Goal: Information Seeking & Learning: Learn about a topic

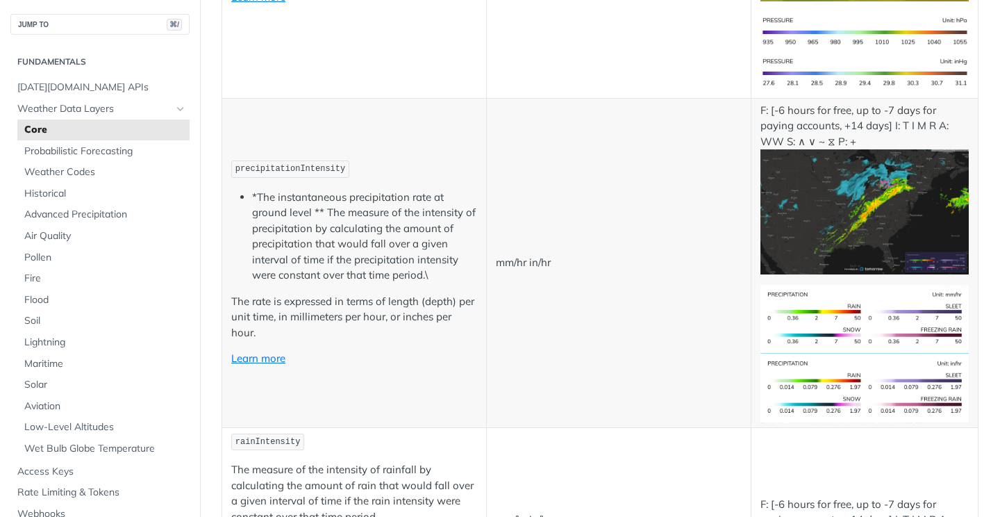
scroll to position [2254, 0]
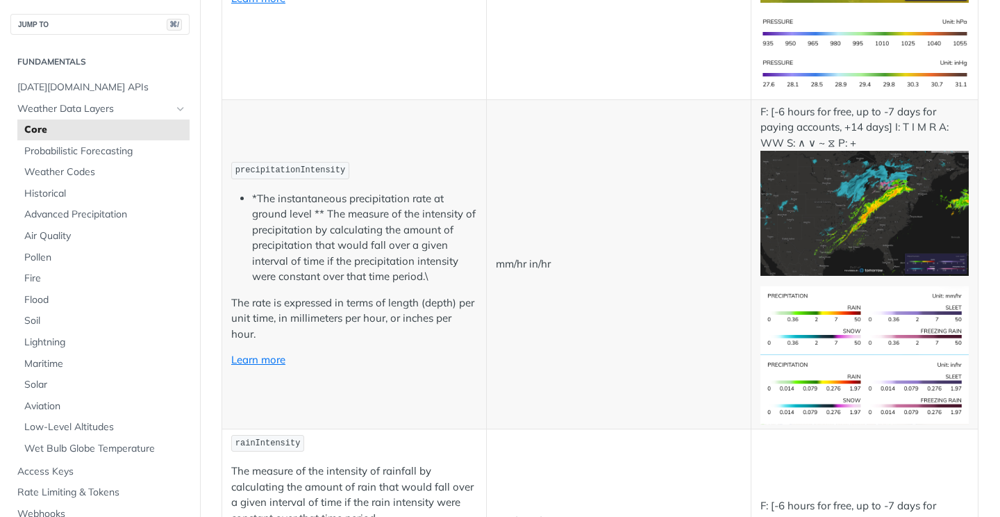
click at [820, 362] on img "Expand image" at bounding box center [864, 389] width 208 height 69
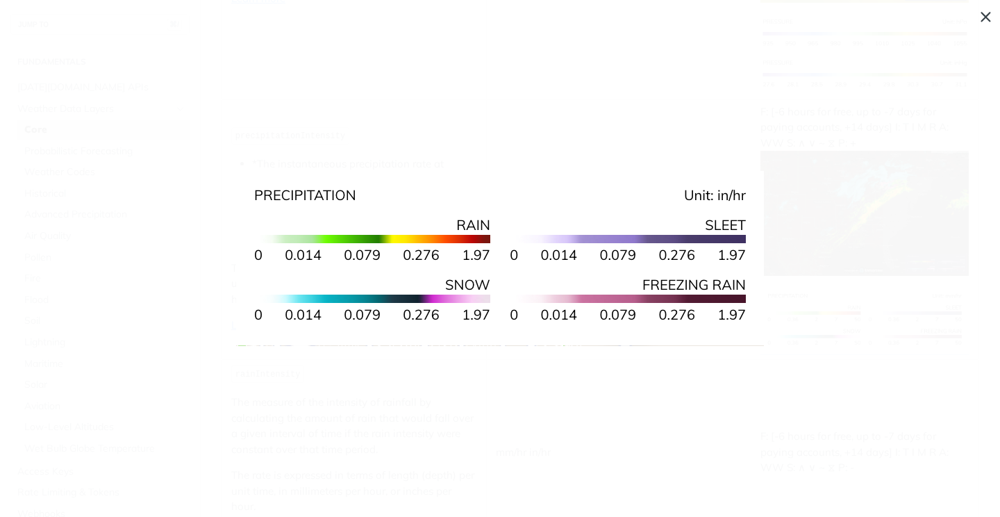
click at [345, 14] on span "Collapse image" at bounding box center [500, 258] width 1000 height 517
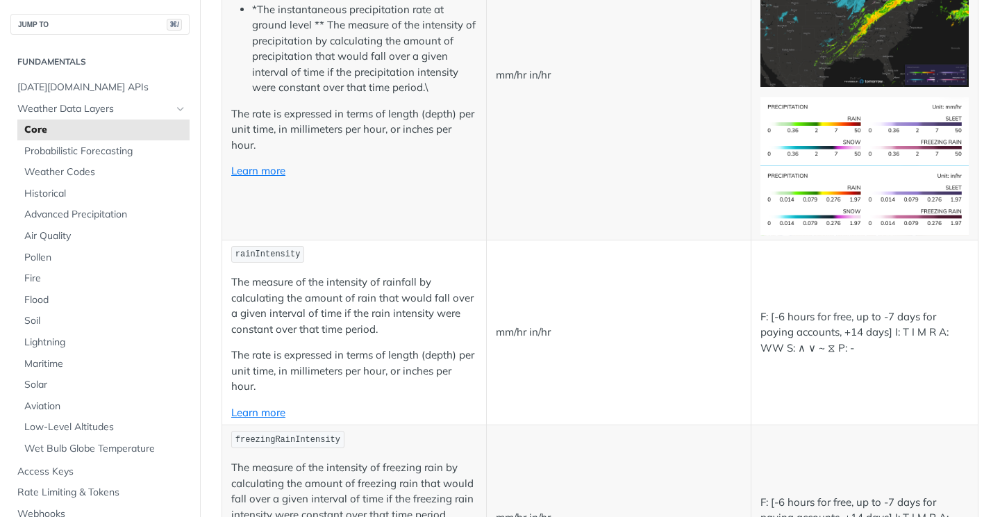
scroll to position [2447, 0]
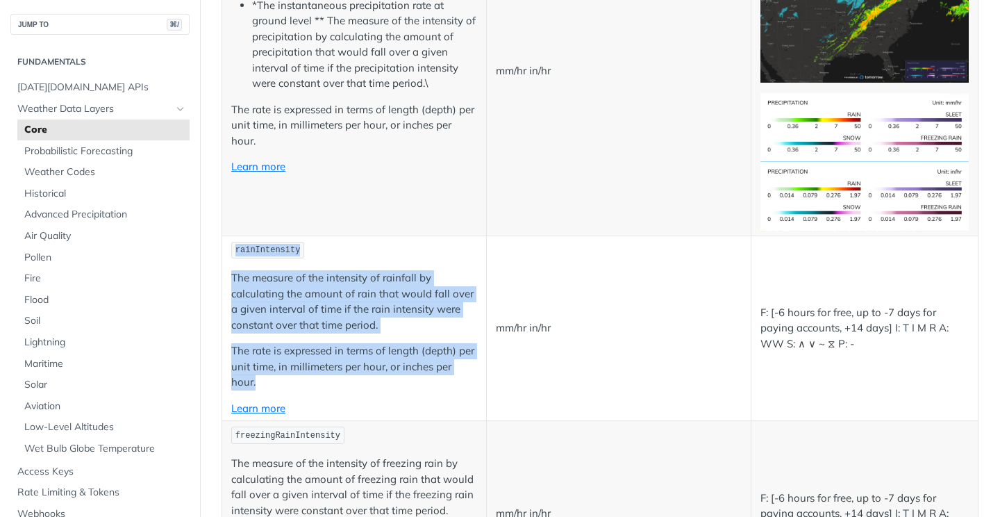
drag, startPoint x: 304, startPoint y: 376, endPoint x: 230, endPoint y: 256, distance: 140.9
click at [230, 256] on td "rainIntensity The measure of the intensity of rainfall by calculating the amoun…" at bounding box center [354, 327] width 265 height 185
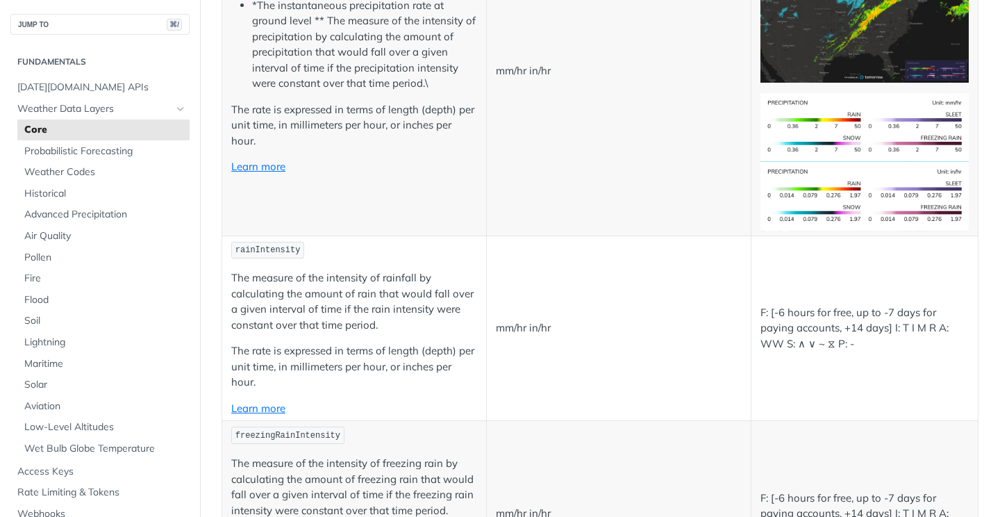
click at [227, 246] on td "rainIntensity The measure of the intensity of rainfall by calculating the amoun…" at bounding box center [354, 327] width 265 height 185
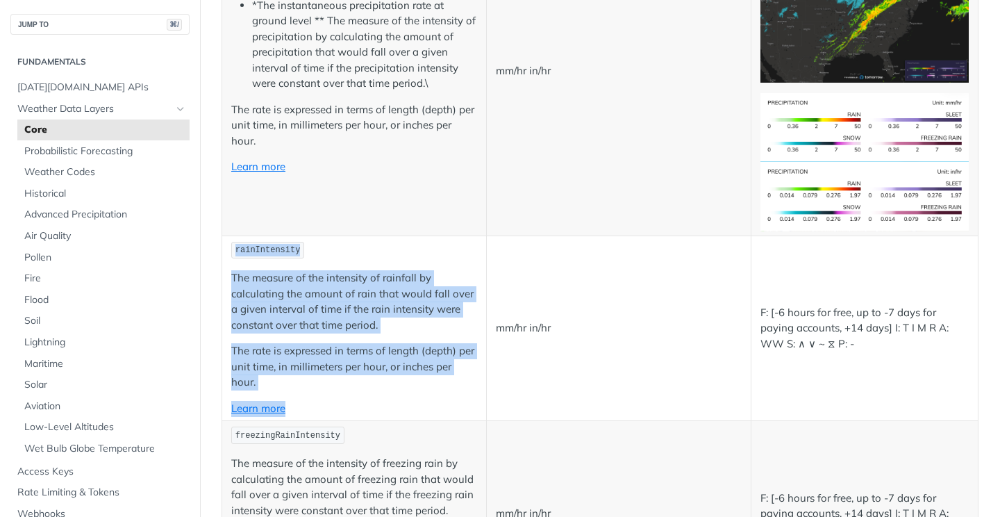
drag, startPoint x: 227, startPoint y: 246, endPoint x: 334, endPoint y: 413, distance: 198.0
click at [334, 413] on td "rainIntensity The measure of the intensity of rainfall by calculating the amoun…" at bounding box center [354, 327] width 265 height 185
click at [334, 413] on p "Learn more" at bounding box center [354, 409] width 246 height 16
drag, startPoint x: 334, startPoint y: 413, endPoint x: 233, endPoint y: 249, distance: 192.7
click at [233, 249] on td "rainIntensity The measure of the intensity of rainfall by calculating the amoun…" at bounding box center [354, 327] width 265 height 185
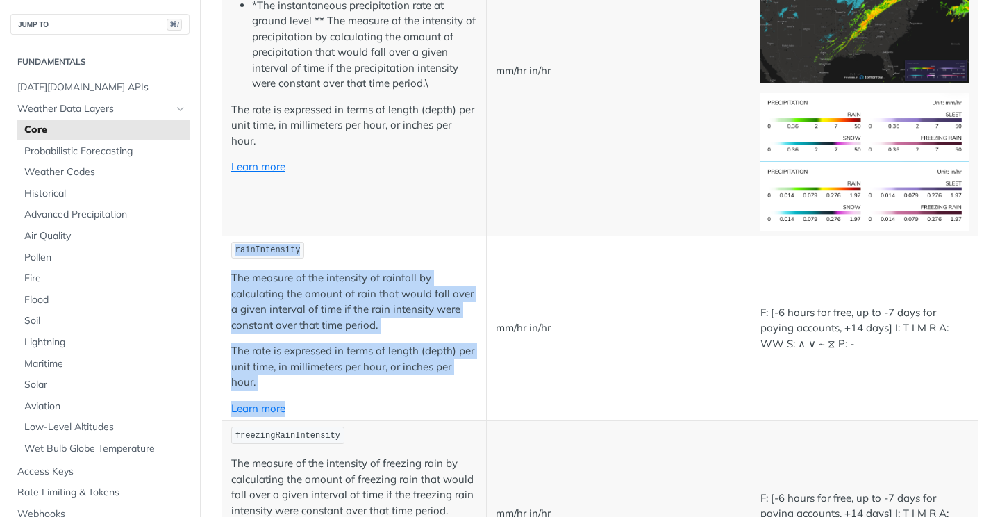
click at [324, 290] on p "The measure of the intensity of rainfall by calculating the amount of rain that…" at bounding box center [354, 301] width 246 height 62
drag, startPoint x: 309, startPoint y: 408, endPoint x: 266, endPoint y: 294, distance: 121.7
click at [266, 294] on td "rainIntensity The measure of the intensity of rainfall by calculating the amoun…" at bounding box center [354, 327] width 265 height 185
click at [266, 294] on p "The measure of the intensity of rainfall by calculating the amount of rain that…" at bounding box center [354, 301] width 246 height 62
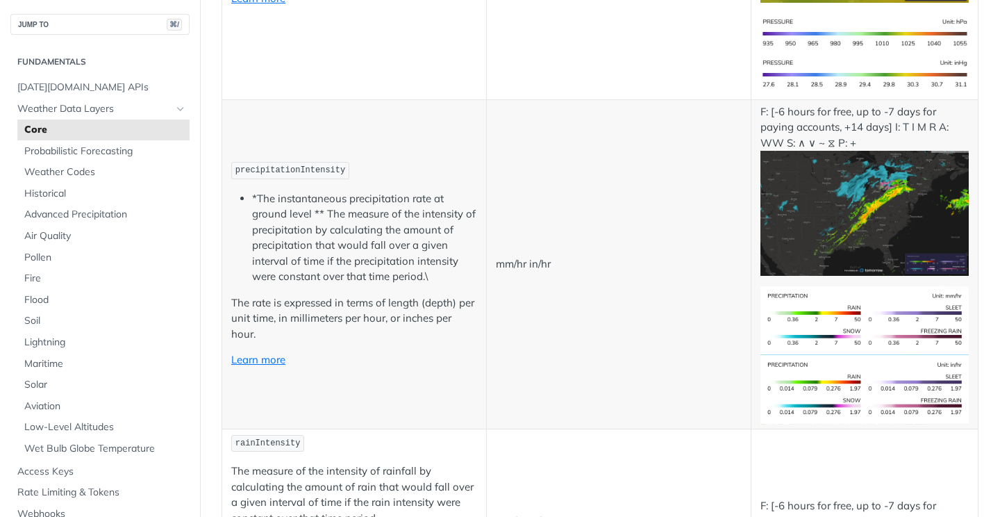
scroll to position [2251, 0]
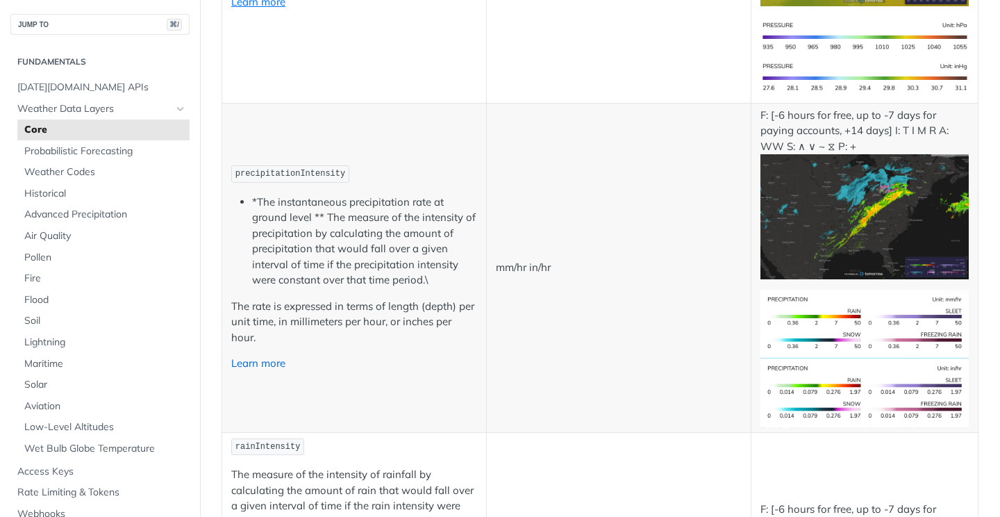
click at [267, 366] on link "Learn more" at bounding box center [258, 362] width 54 height 13
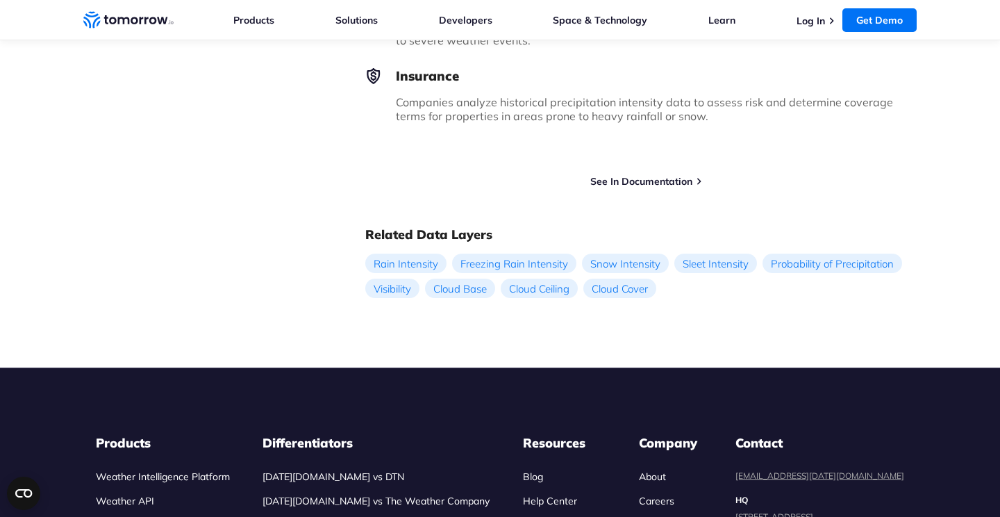
scroll to position [1402, 0]
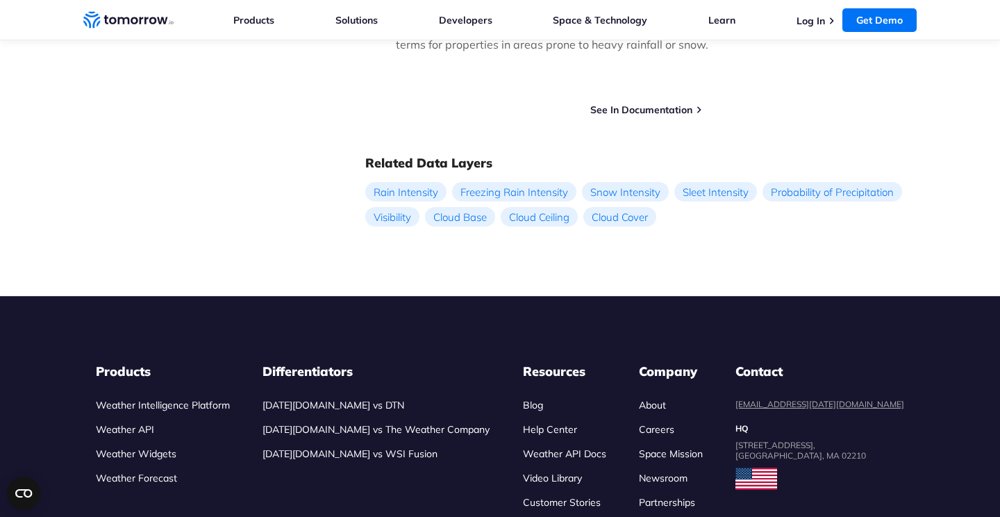
drag, startPoint x: 421, startPoint y: 261, endPoint x: 417, endPoint y: 292, distance: 30.8
click at [417, 296] on footer "Products Weather Intelligence Platform Weather API Weather Widgets Weather Fore…" at bounding box center [500, 470] width 1000 height 349
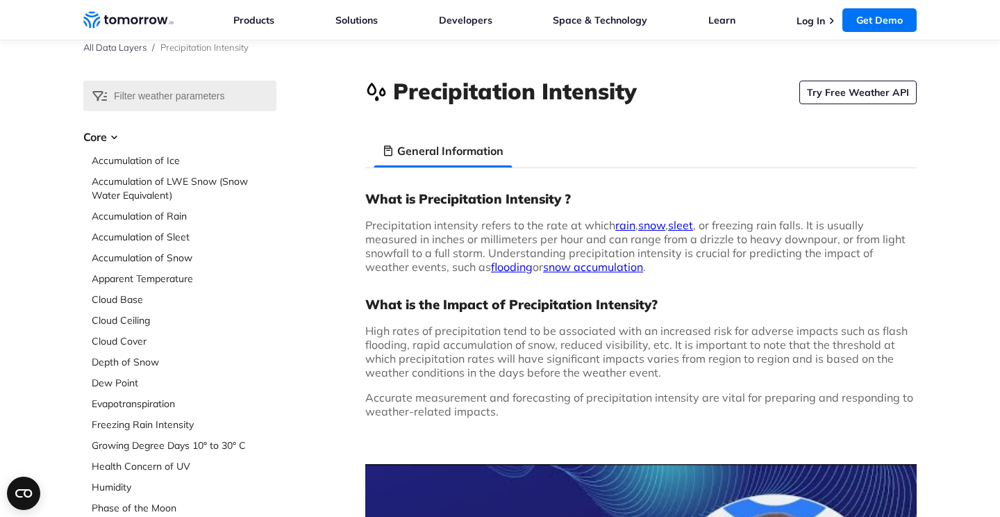
scroll to position [0, 0]
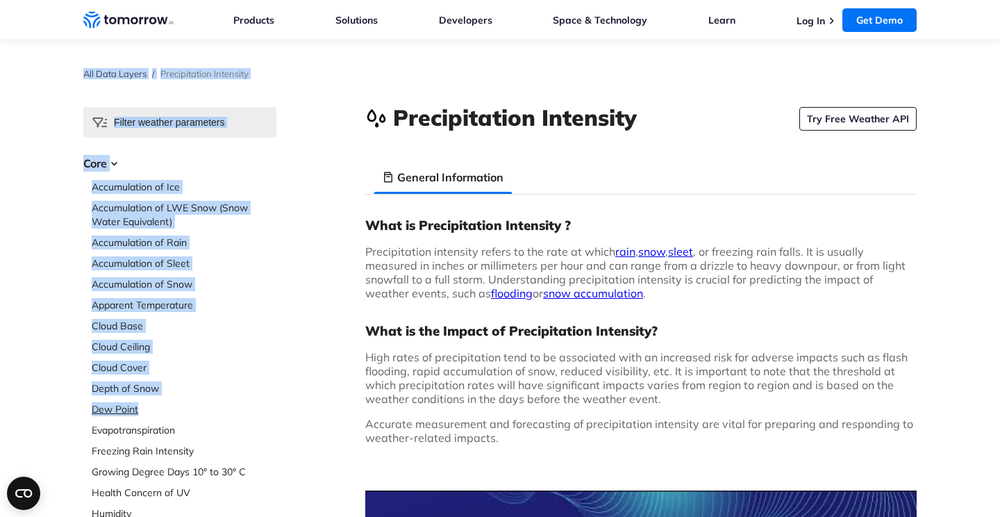
drag, startPoint x: 71, startPoint y: 56, endPoint x: 269, endPoint y: 412, distance: 407.4
click at [131, 410] on link "Dew Point" at bounding box center [184, 409] width 185 height 14
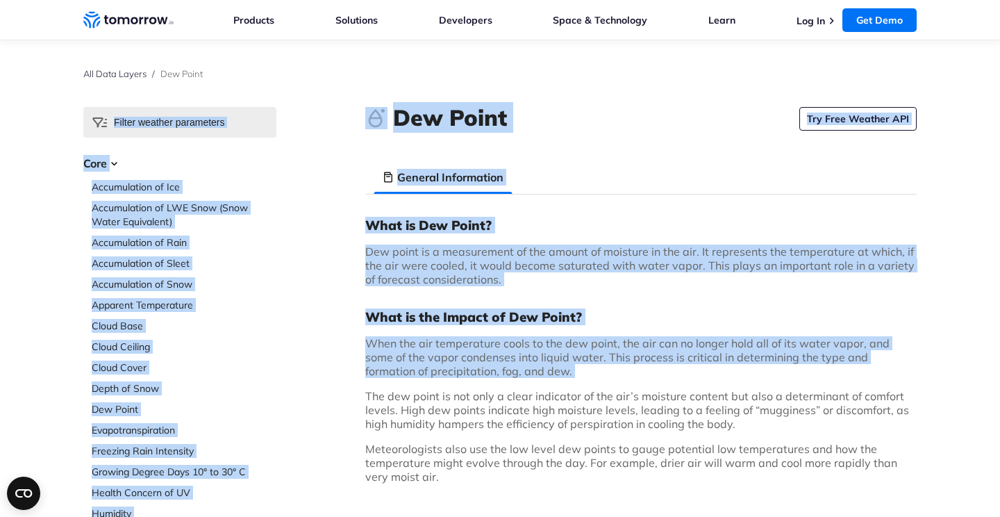
drag, startPoint x: 361, startPoint y: 87, endPoint x: 482, endPoint y: 389, distance: 324.6
click at [482, 389] on p "The dew point is not only a clear indicator of the air’s moisture content but a…" at bounding box center [640, 410] width 551 height 42
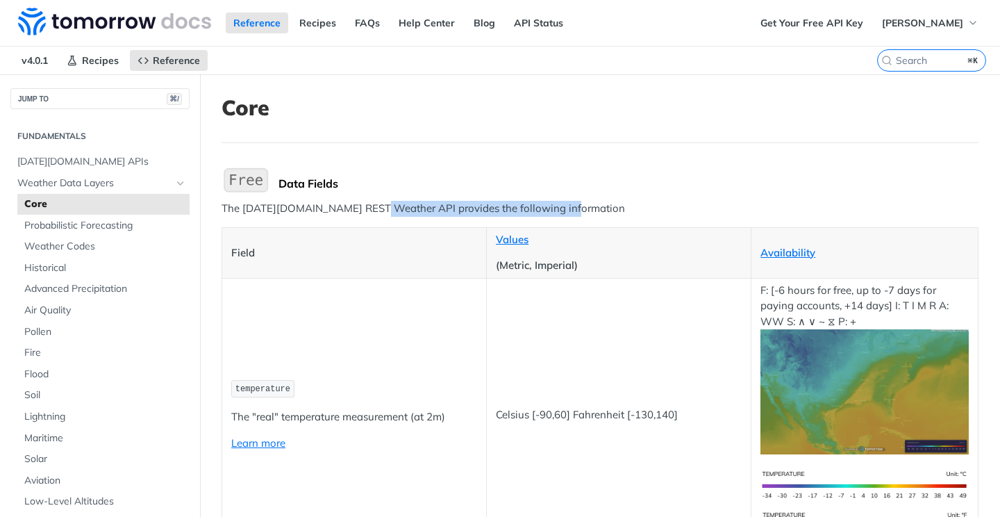
drag, startPoint x: 562, startPoint y: 204, endPoint x: 374, endPoint y: 202, distance: 188.2
click at [374, 202] on p "The [DATE][DOMAIN_NAME] REST Weather API provides the following information" at bounding box center [599, 209] width 757 height 16
click at [374, 202] on p "The Tomorrow.io REST Weather API provides the following information" at bounding box center [599, 209] width 757 height 16
click at [546, 17] on link "API Status" at bounding box center [538, 22] width 65 height 21
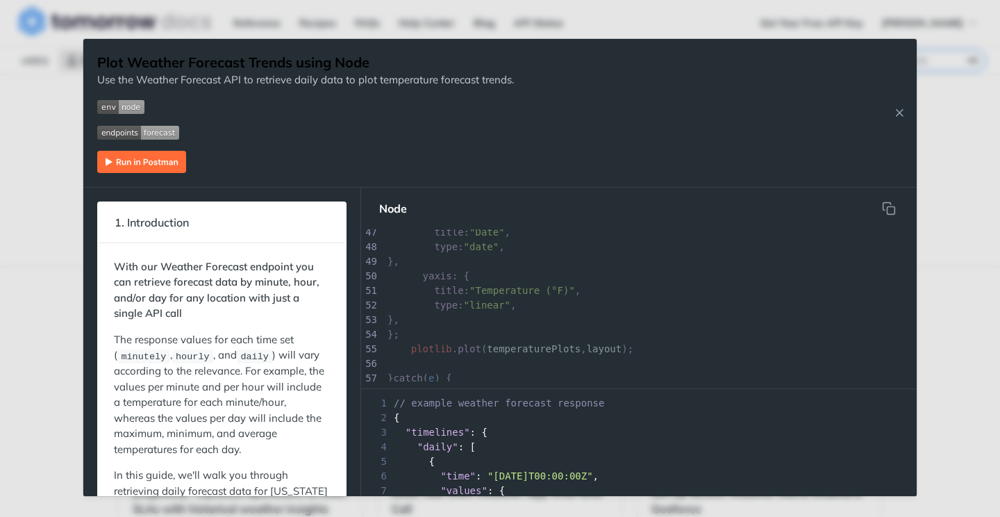
scroll to position [817, 0]
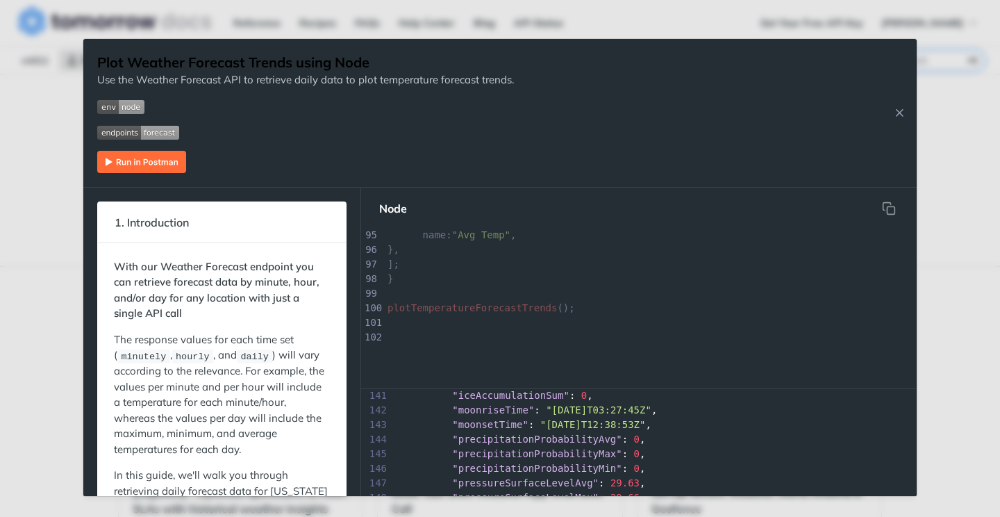
click at [571, 451] on span ""precipitationProbabilityMax"" at bounding box center [536, 453] width 169 height 11
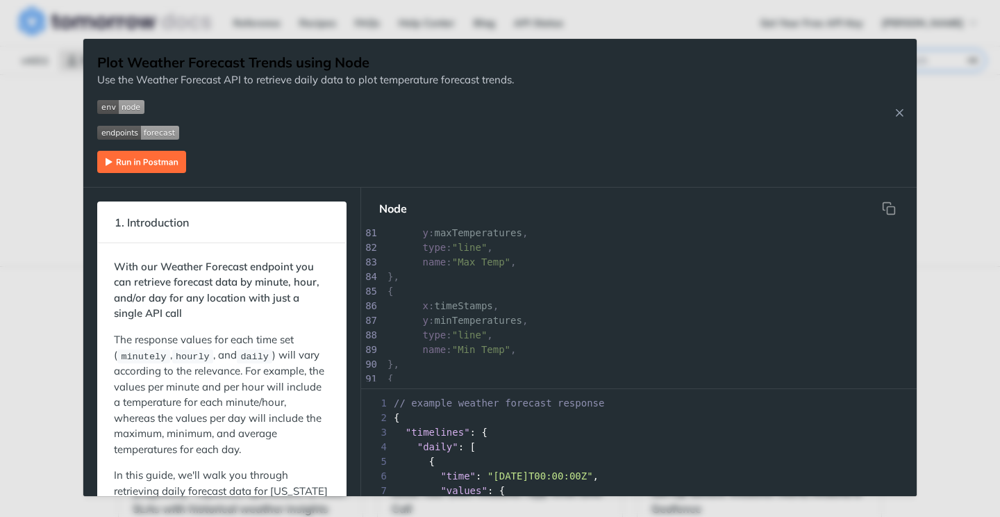
scroll to position [1109, 0]
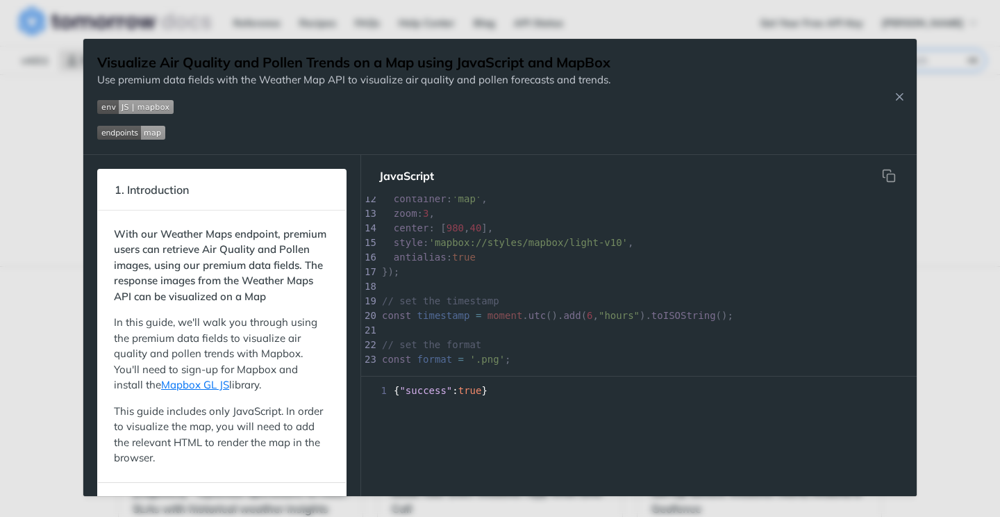
scroll to position [169, 0]
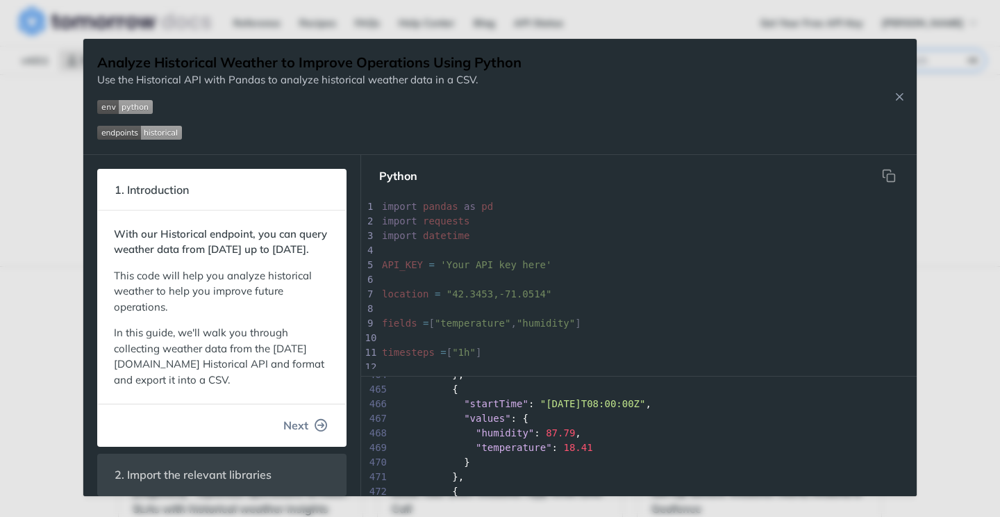
click at [324, 431] on icon "button" at bounding box center [321, 425] width 12 height 12
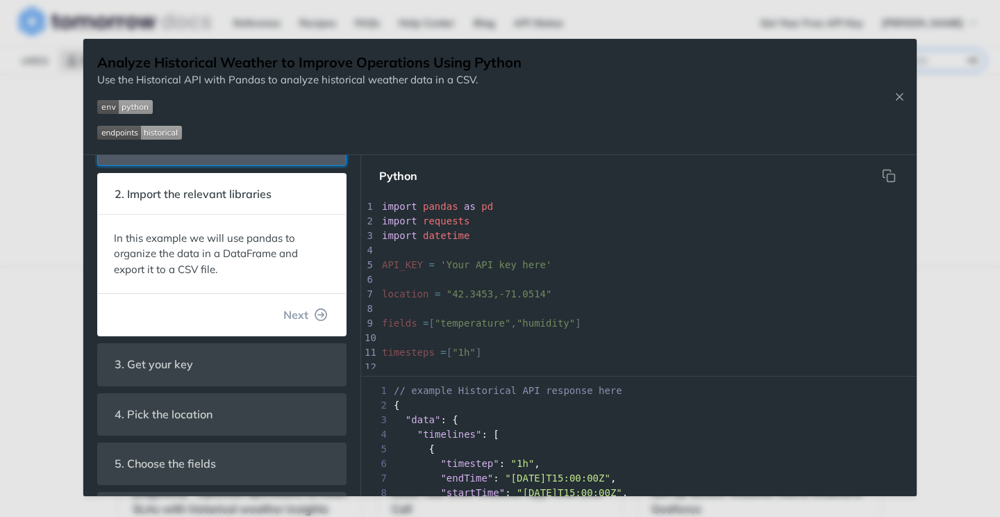
scroll to position [34, 0]
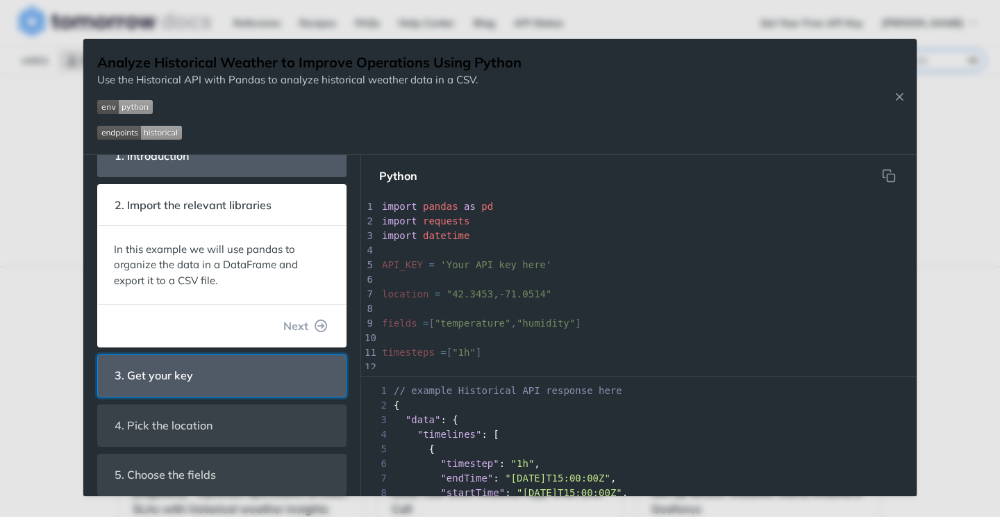
click at [259, 384] on header "3. Get your key" at bounding box center [222, 375] width 248 height 41
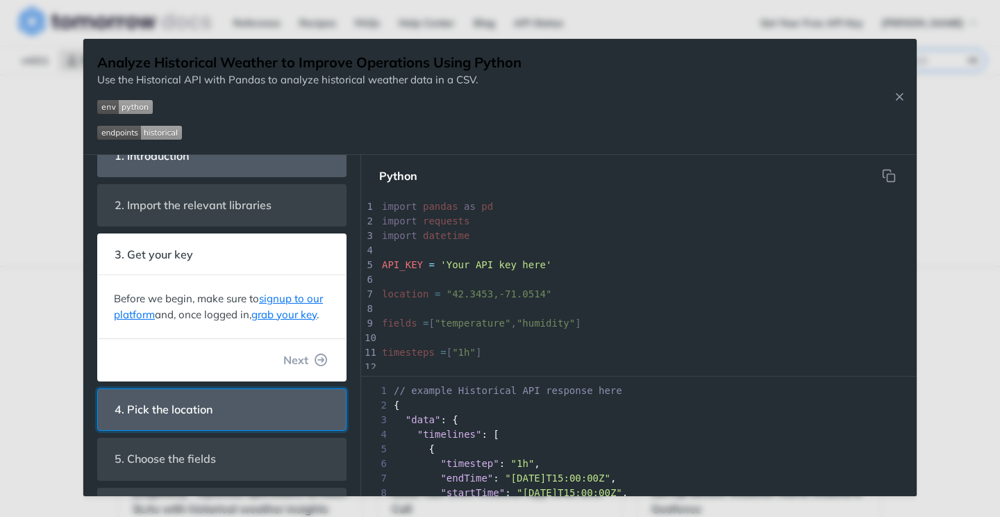
click at [290, 403] on header "4. Pick the location" at bounding box center [222, 409] width 248 height 41
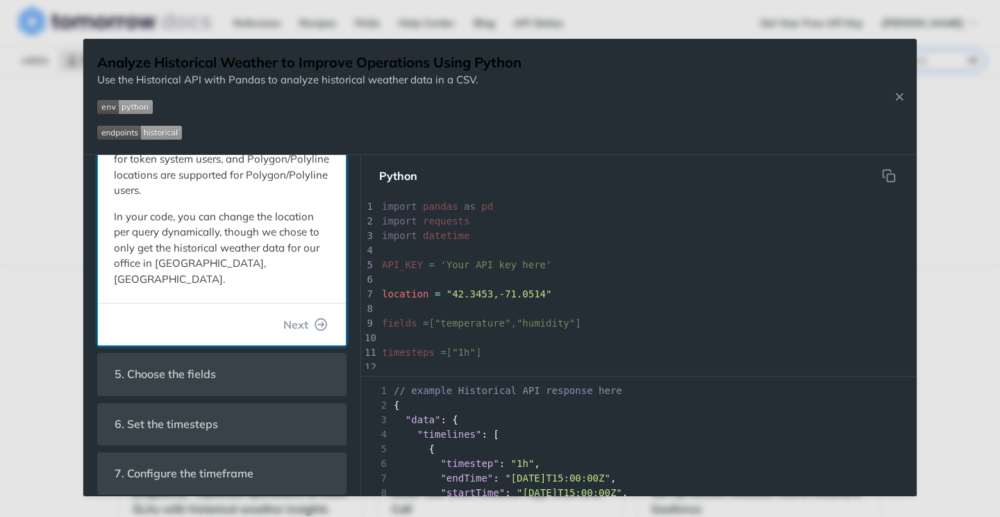
scroll to position [256, 0]
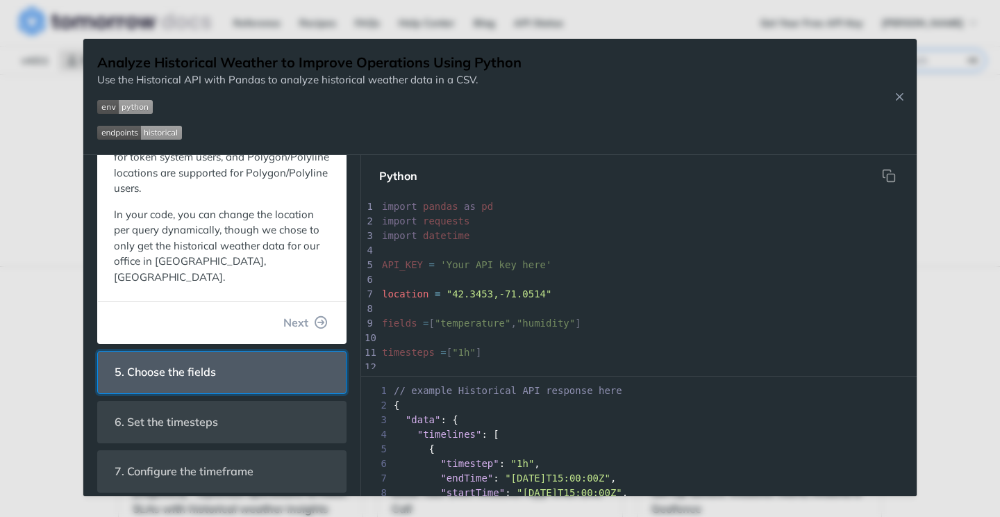
click at [278, 367] on header "5. Choose the fields" at bounding box center [222, 371] width 248 height 41
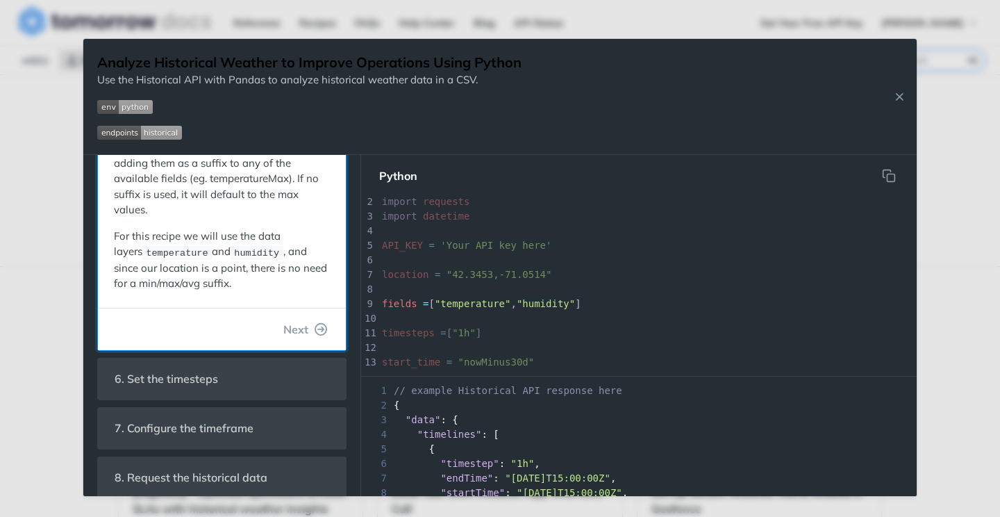
scroll to position [353, 0]
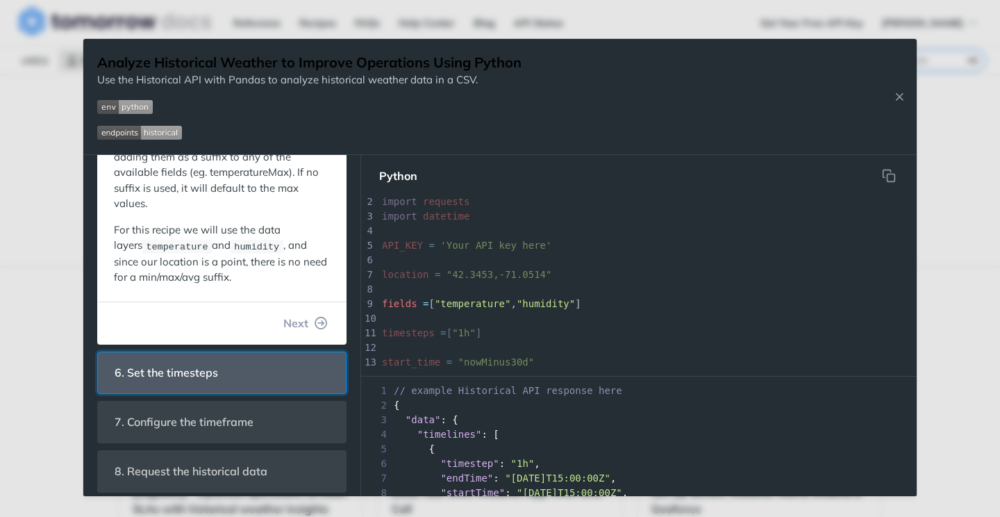
click at [270, 383] on header "6. Set the timesteps" at bounding box center [222, 372] width 248 height 41
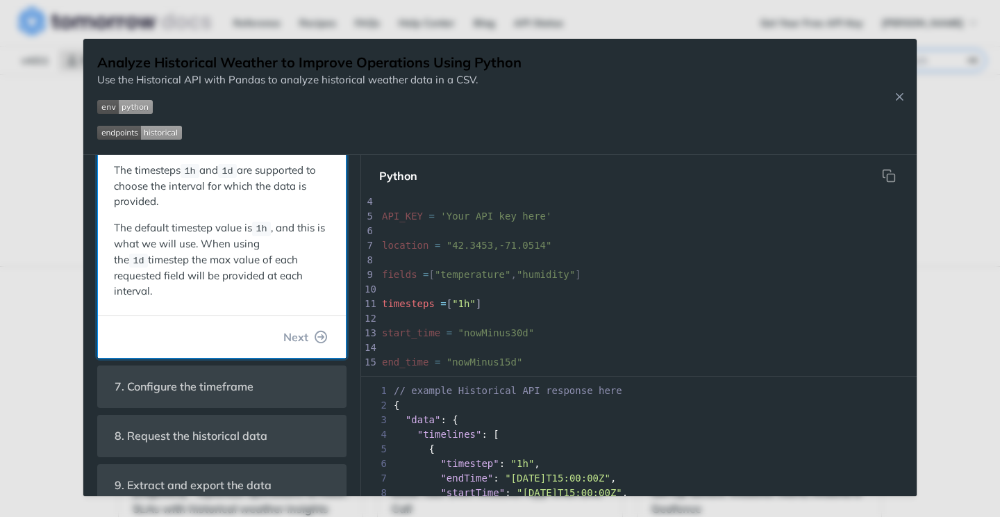
scroll to position [0, 0]
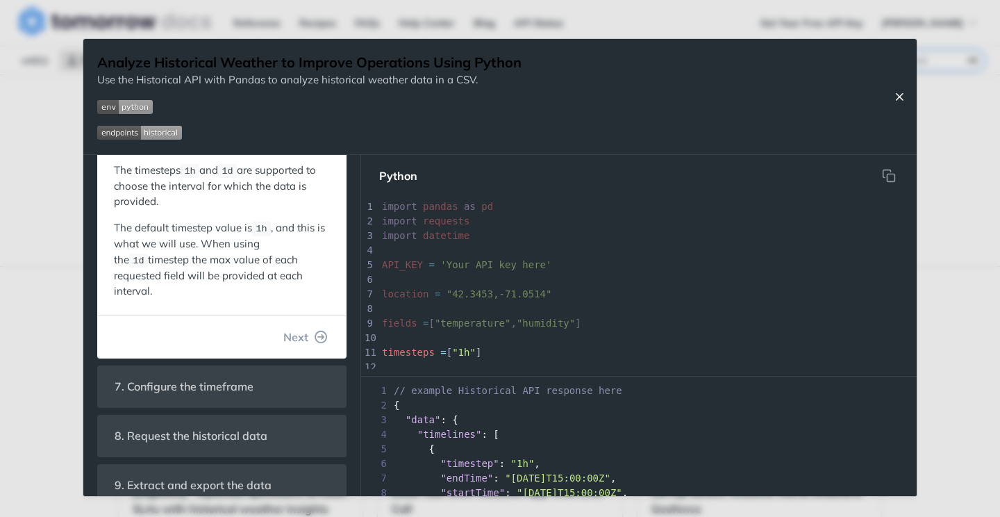
click at [907, 97] on button "Close Recipe" at bounding box center [899, 97] width 21 height 14
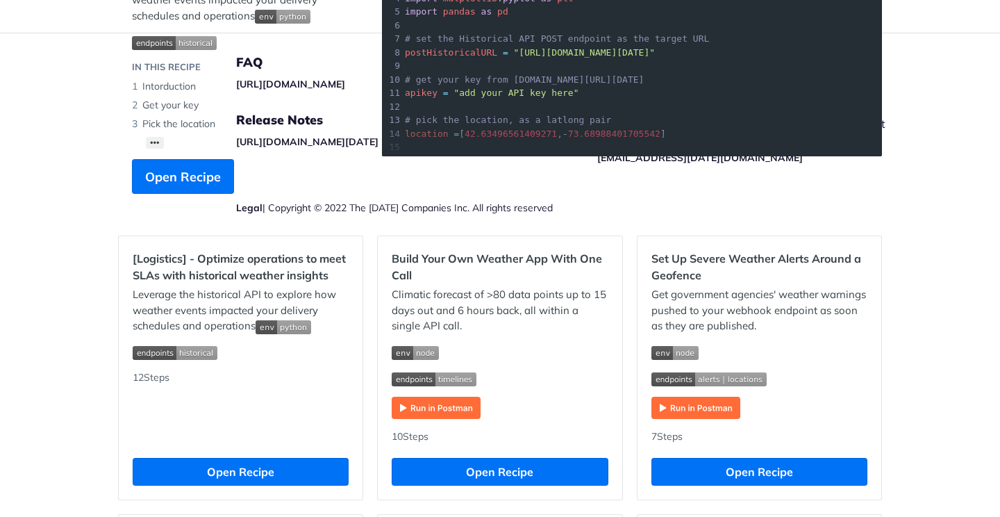
scroll to position [235, 0]
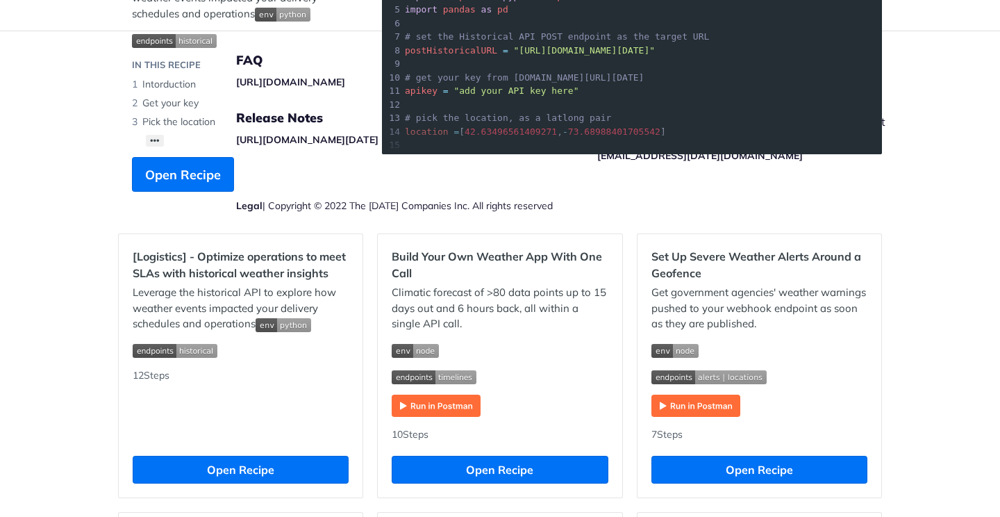
click at [433, 406] on img "Expand image" at bounding box center [436, 405] width 89 height 22
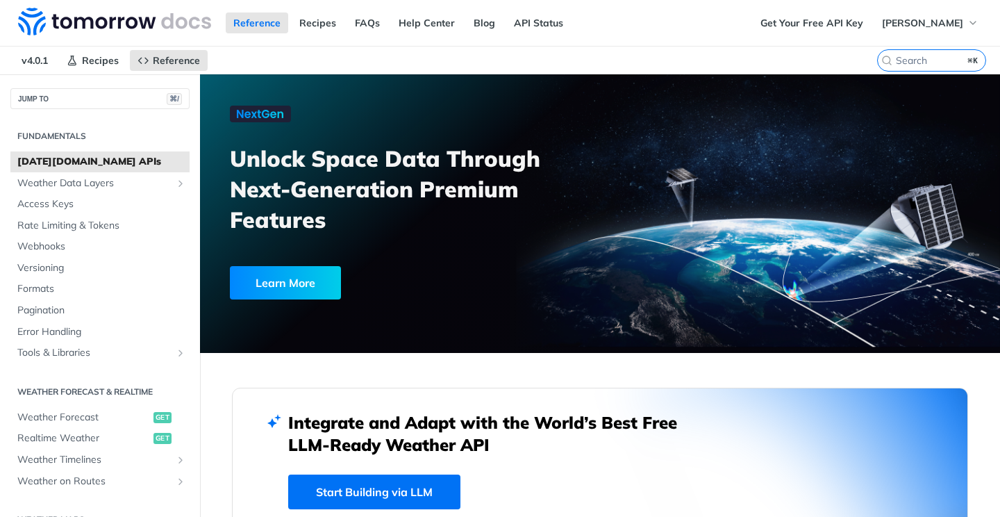
click at [98, 169] on link "[DATE][DOMAIN_NAME] APIs" at bounding box center [99, 161] width 179 height 21
click at [103, 183] on span "Weather Data Layers" at bounding box center [94, 183] width 154 height 14
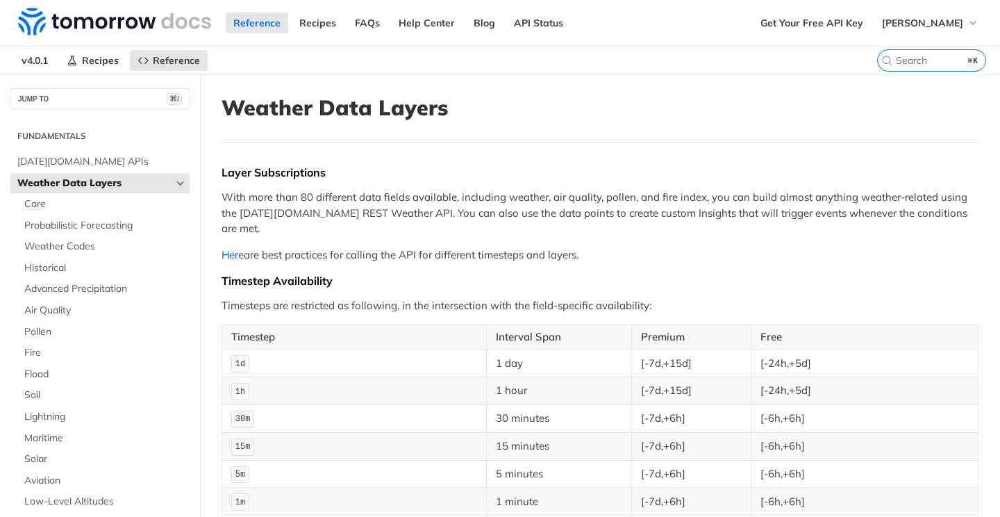
click at [236, 248] on link "Here" at bounding box center [232, 254] width 22 height 13
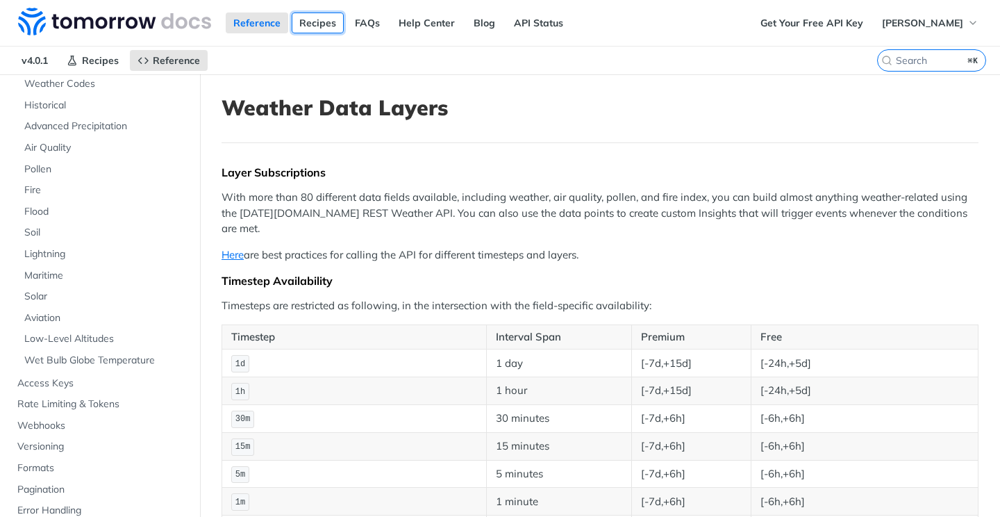
click at [324, 18] on link "Recipes" at bounding box center [318, 22] width 52 height 21
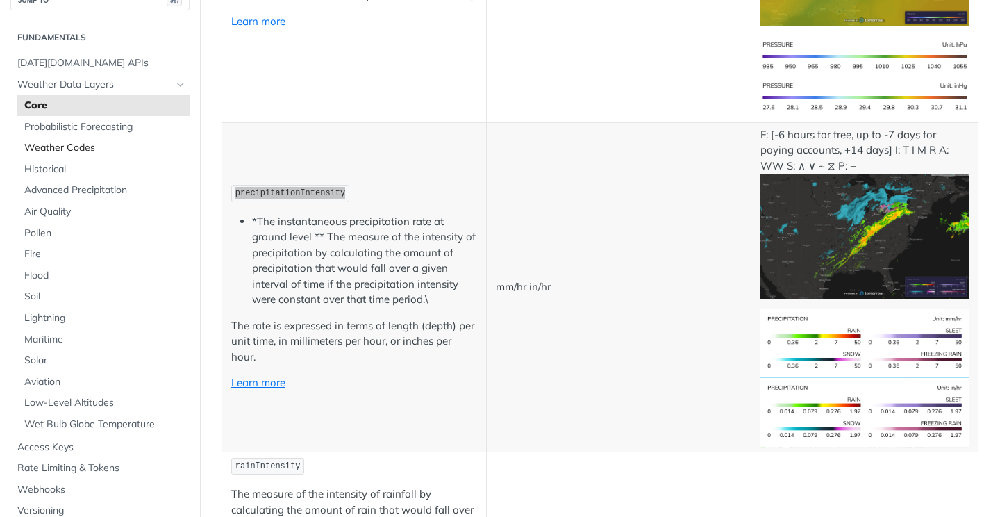
scroll to position [34, 0]
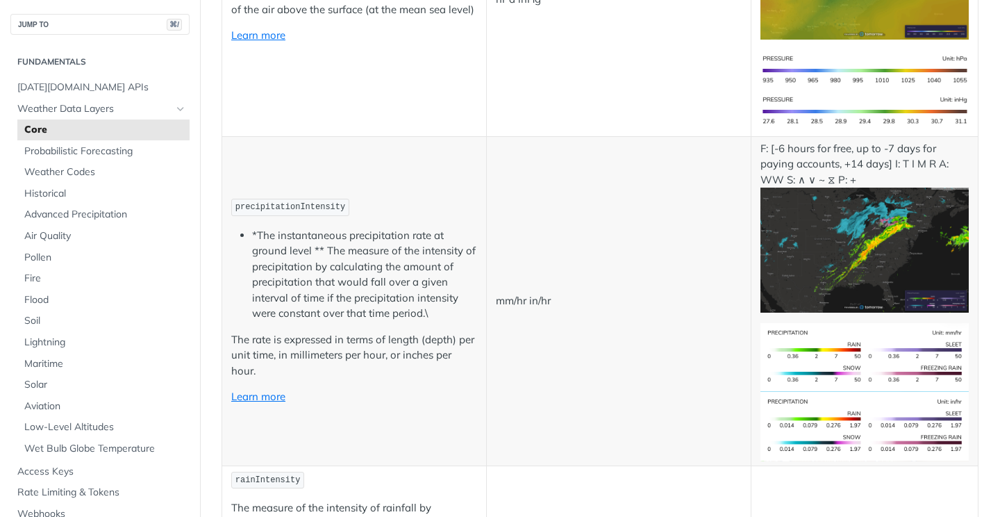
scroll to position [2218, 0]
drag, startPoint x: 344, startPoint y: 207, endPoint x: 235, endPoint y: 208, distance: 109.0
click at [235, 208] on span "precipitationIntensity" at bounding box center [290, 206] width 110 height 10
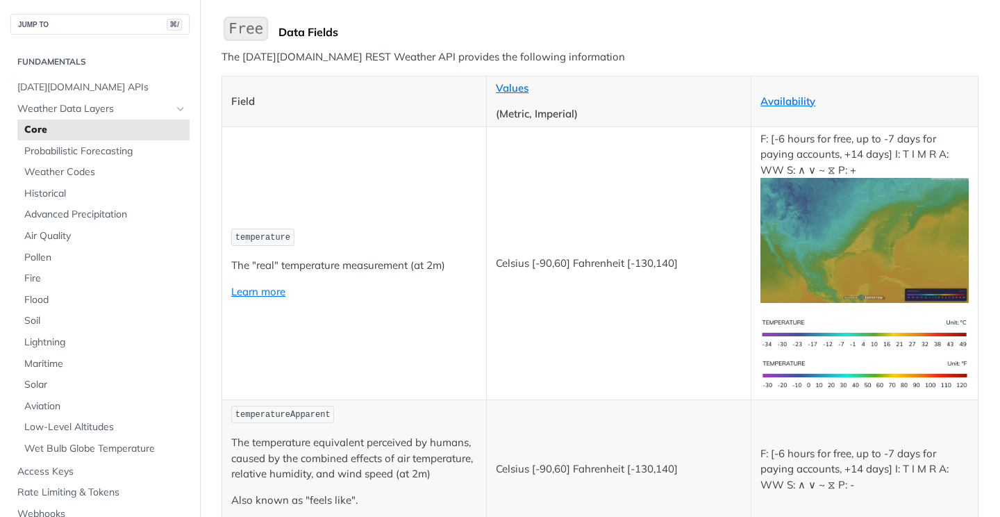
scroll to position [109, 0]
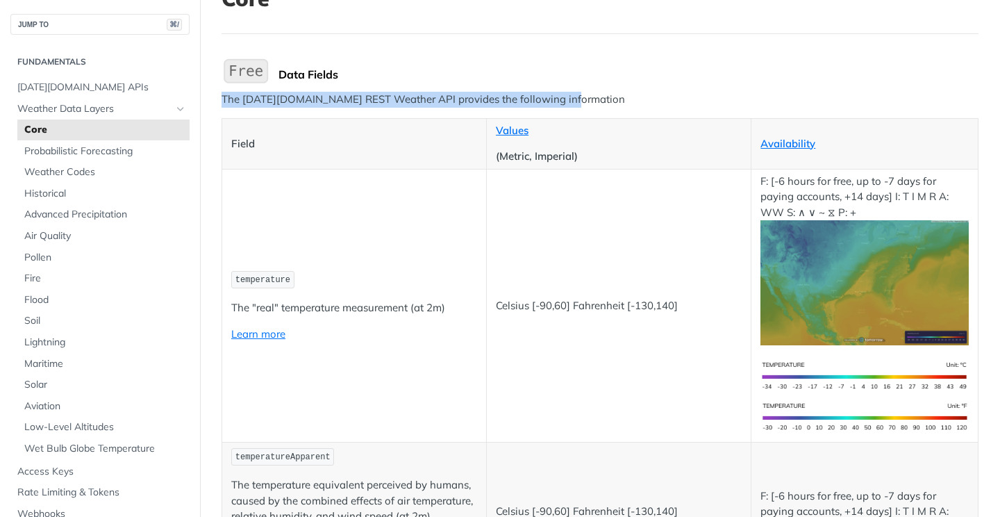
drag, startPoint x: 563, startPoint y: 100, endPoint x: 224, endPoint y: 98, distance: 339.5
click at [224, 98] on p "The [DATE][DOMAIN_NAME] REST Weather API provides the following information" at bounding box center [599, 100] width 757 height 16
copy p "The [DATE][DOMAIN_NAME] REST Weather API provides the following information"
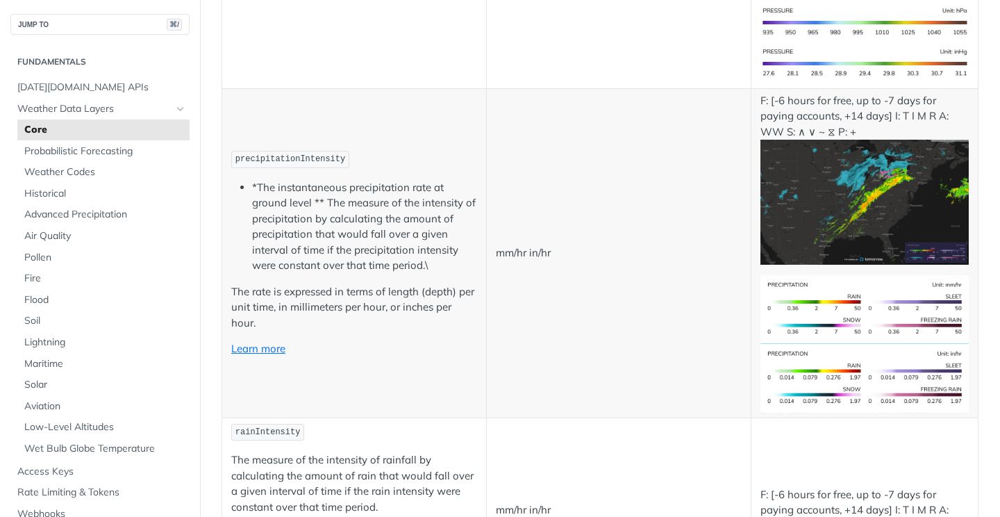
scroll to position [2269, 0]
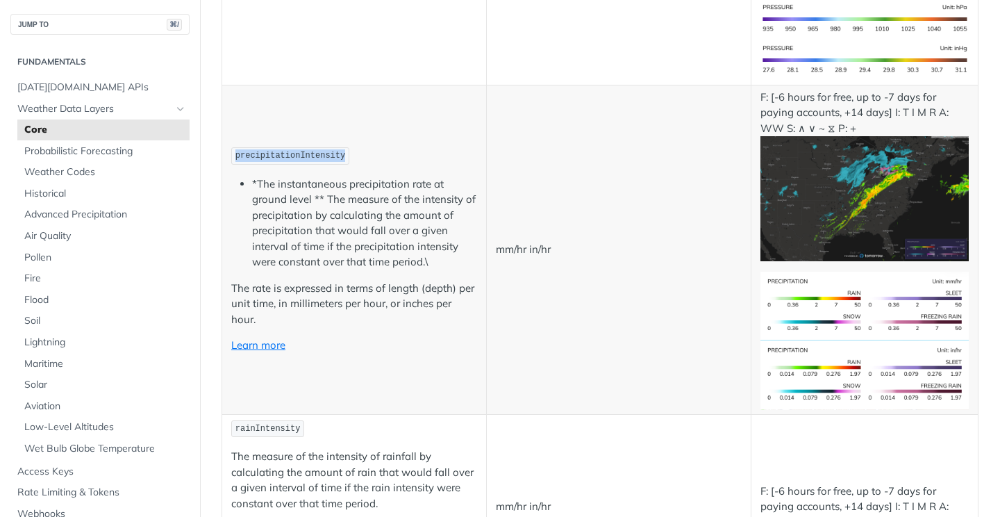
drag, startPoint x: 344, startPoint y: 156, endPoint x: 234, endPoint y: 161, distance: 110.5
click at [234, 161] on code "precipitationIntensity" at bounding box center [290, 155] width 118 height 17
copy span "precipitationIntensity"
